Goal: Navigation & Orientation: Find specific page/section

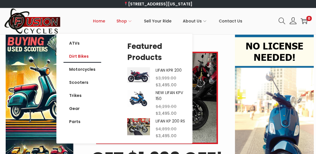
click at [77, 55] on link "Dirt Bikes" at bounding box center [82, 56] width 38 height 13
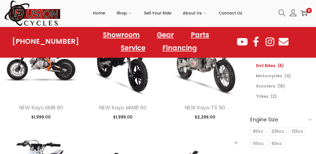
scroll to position [57, 0]
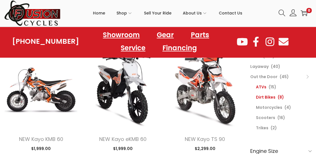
click at [262, 86] on link "ATVs" at bounding box center [261, 87] width 10 height 6
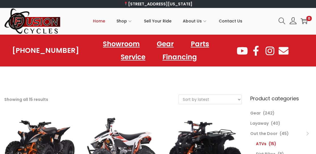
click at [99, 21] on span "Home" at bounding box center [99, 21] width 12 height 14
